Goal: Task Accomplishment & Management: Manage account settings

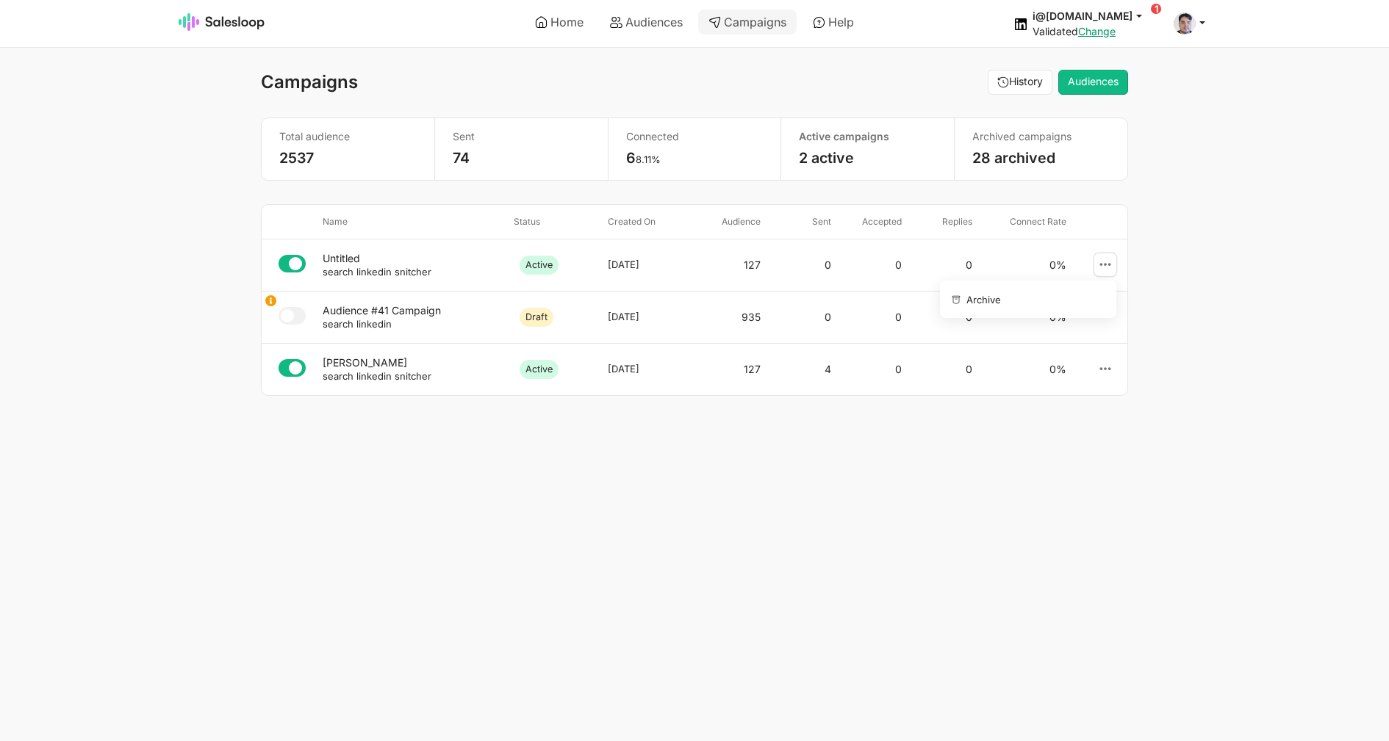
click at [1103, 260] on icon at bounding box center [1105, 264] width 13 height 13
click at [1043, 298] on link "Archive" at bounding box center [1025, 300] width 159 height 26
click at [1009, 298] on body "Home Audiences Campaigns Help i@inomoz.ru jobs: 8/25/2025, 3:56:50 PM Campaign:…" at bounding box center [694, 370] width 1389 height 741
click at [1110, 265] on use at bounding box center [1105, 264] width 11 height 3
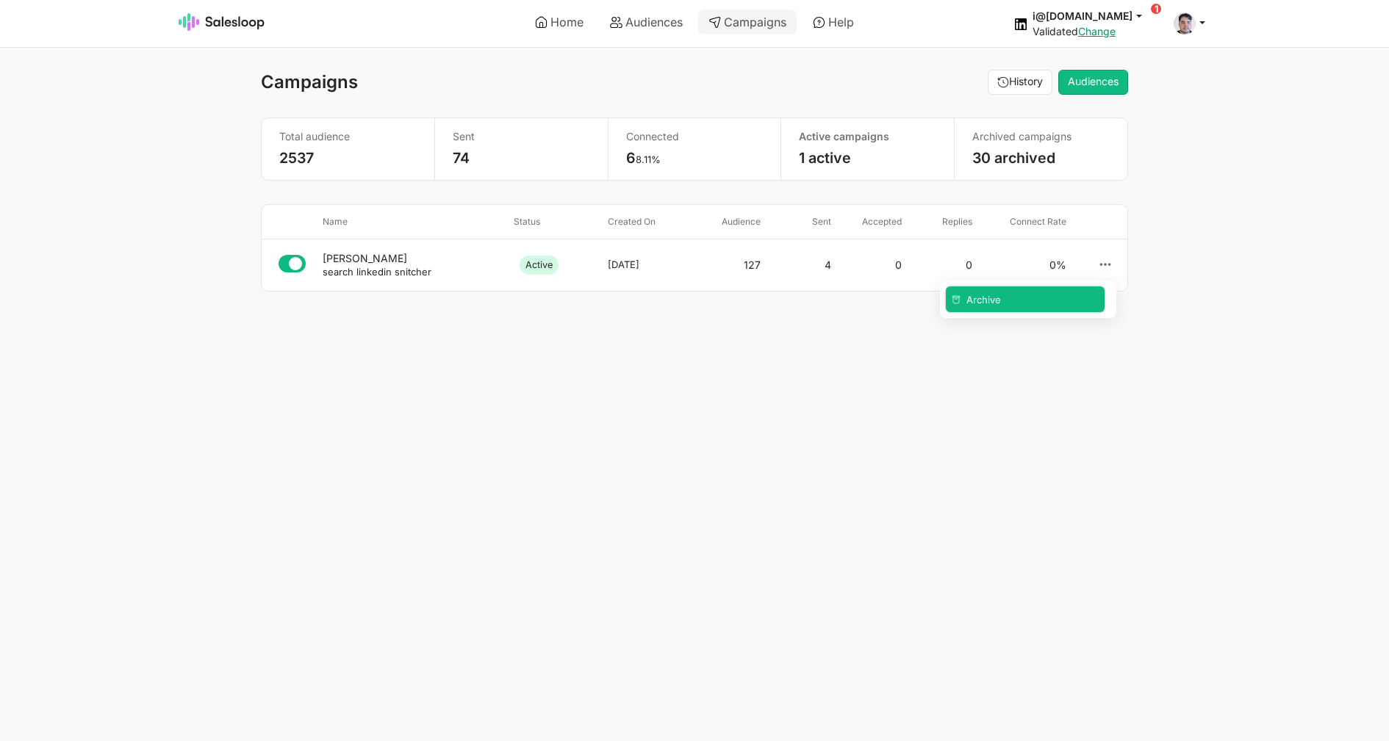
click at [1000, 301] on span "Archive" at bounding box center [983, 300] width 35 height 12
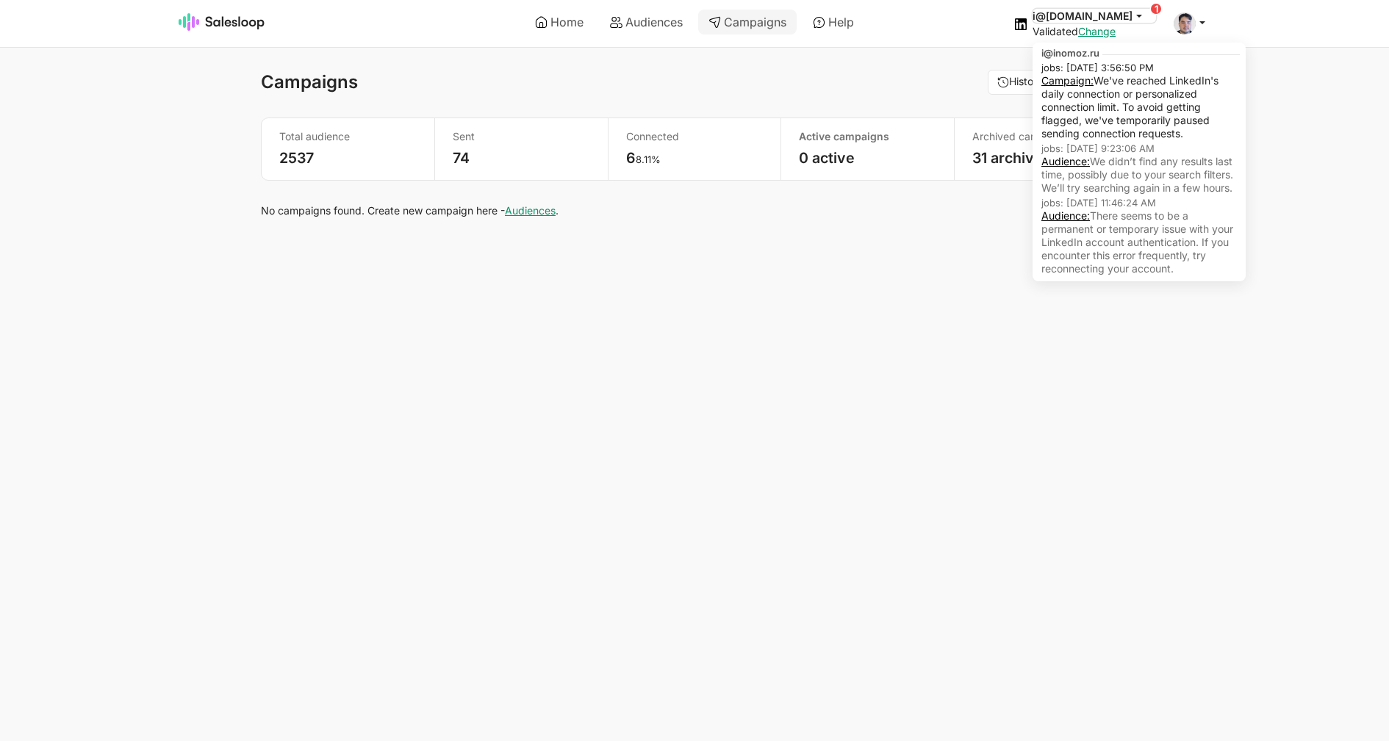
click at [1135, 12] on icon at bounding box center [1138, 15] width 13 height 13
click at [1093, 81] on link "Campaign:" at bounding box center [1067, 80] width 52 height 12
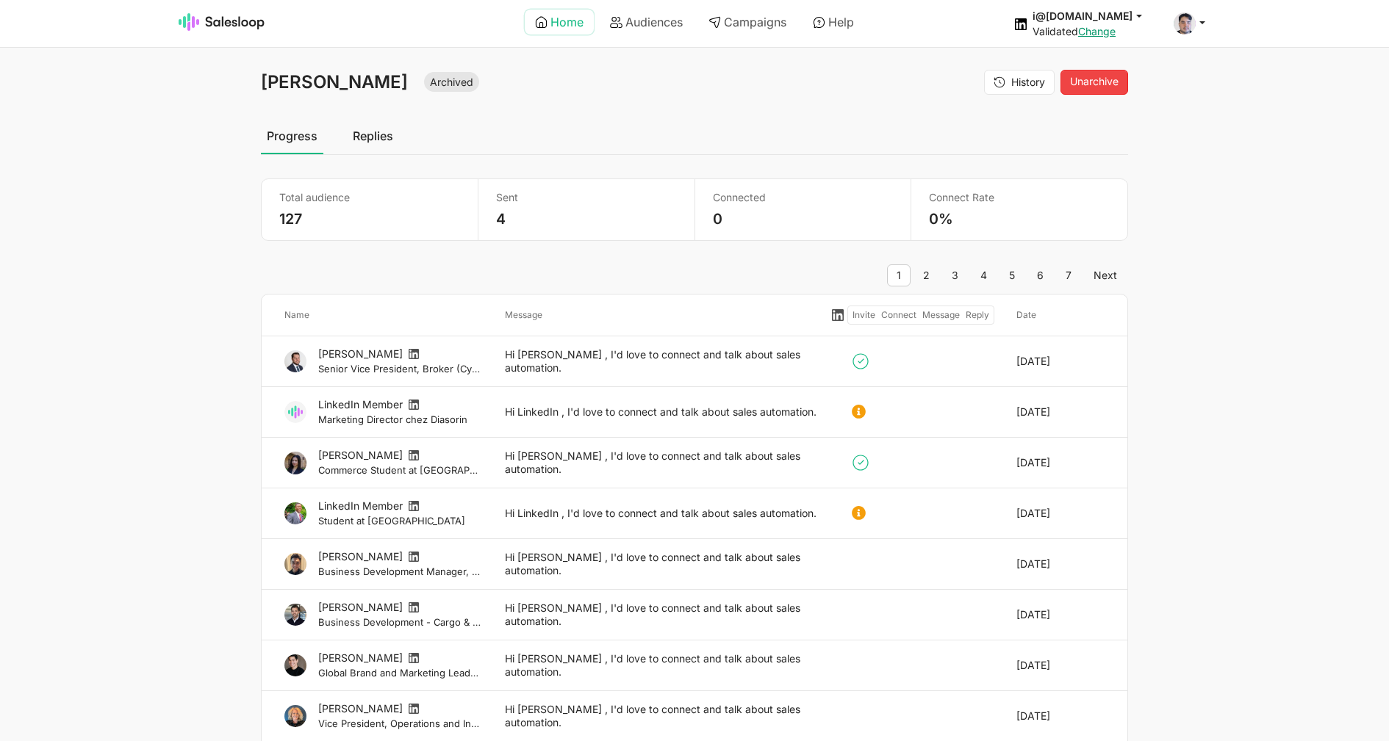
click at [544, 21] on link "Home" at bounding box center [559, 22] width 69 height 25
